Goal: Task Accomplishment & Management: Use online tool/utility

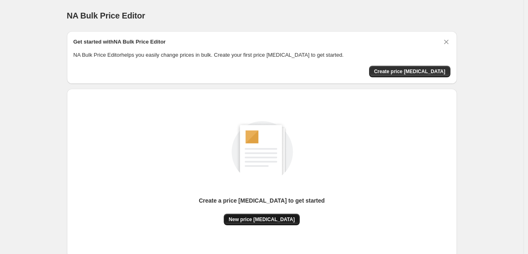
click at [271, 215] on button "New price change job" at bounding box center [262, 220] width 76 height 12
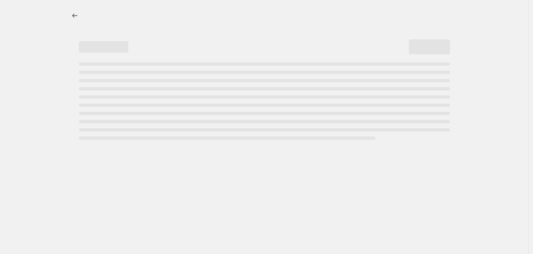
select select "percentage"
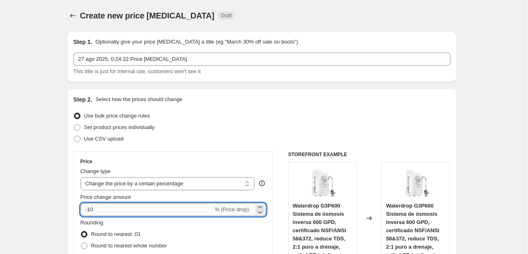
click at [180, 214] on input "-10" at bounding box center [147, 209] width 133 height 13
type input "-1"
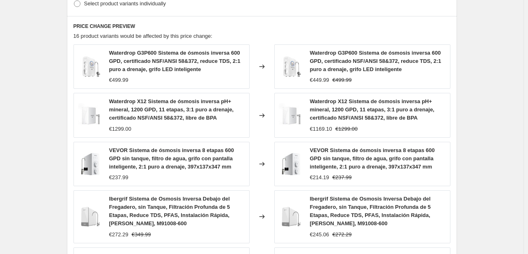
scroll to position [638, 0]
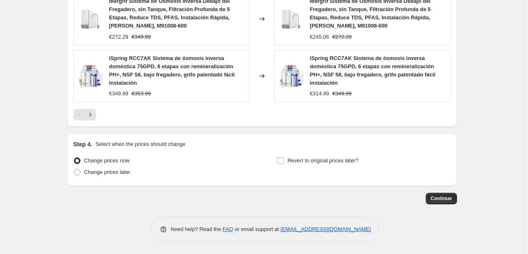
type input "-35"
click at [439, 193] on button "Continue" at bounding box center [441, 199] width 31 height 12
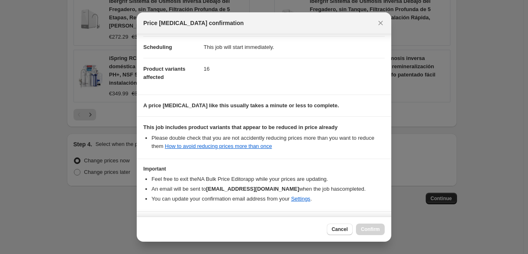
scroll to position [82, 0]
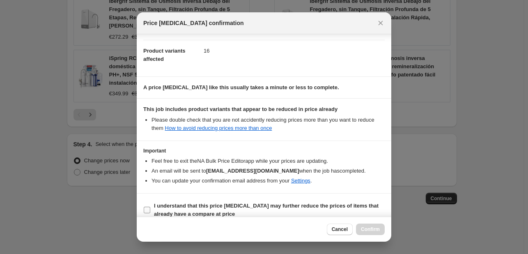
click at [301, 203] on b "I understand that this price change job may further reduce the prices of items …" at bounding box center [266, 210] width 225 height 14
click at [150, 207] on input "I understand that this price change job may further reduce the prices of items …" at bounding box center [147, 210] width 7 height 7
checkbox input "true"
click at [378, 229] on span "Confirm" at bounding box center [370, 229] width 19 height 7
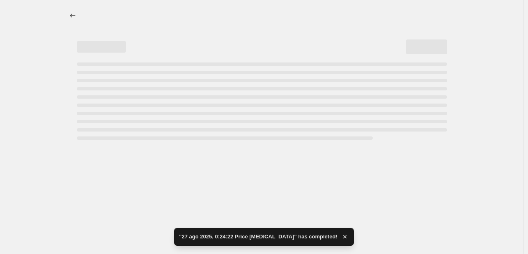
select select "percentage"
